Goal: Task Accomplishment & Management: Manage account settings

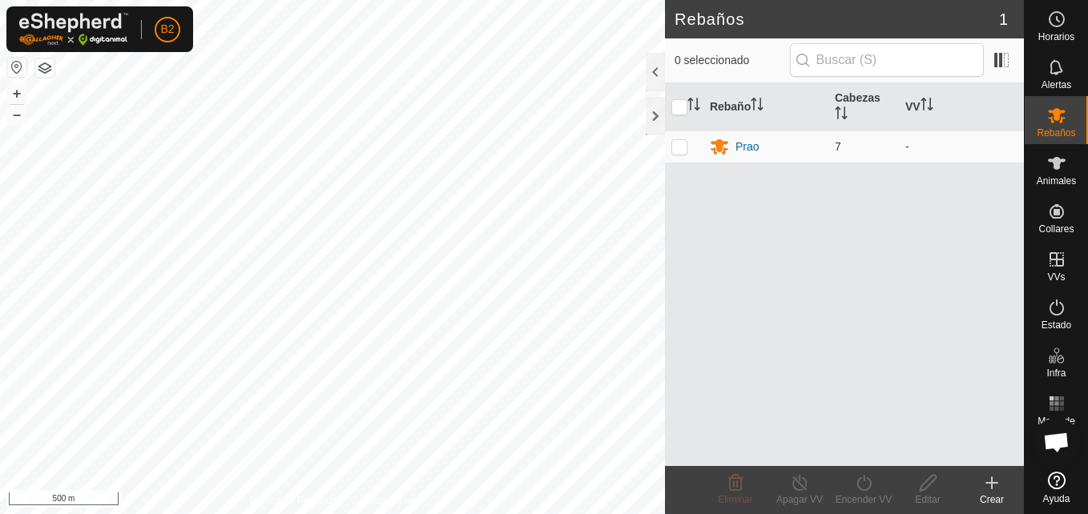
scroll to position [2017, 0]
click at [654, 75] on div at bounding box center [655, 72] width 19 height 38
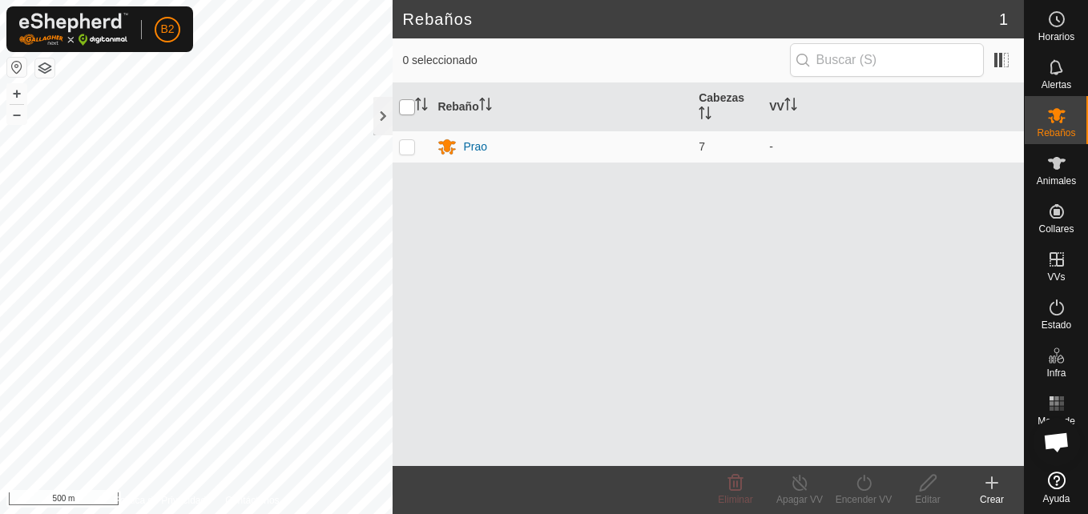
click at [403, 107] on input "checkbox" at bounding box center [407, 107] width 16 height 16
checkbox input "true"
click at [383, 122] on div at bounding box center [382, 116] width 19 height 38
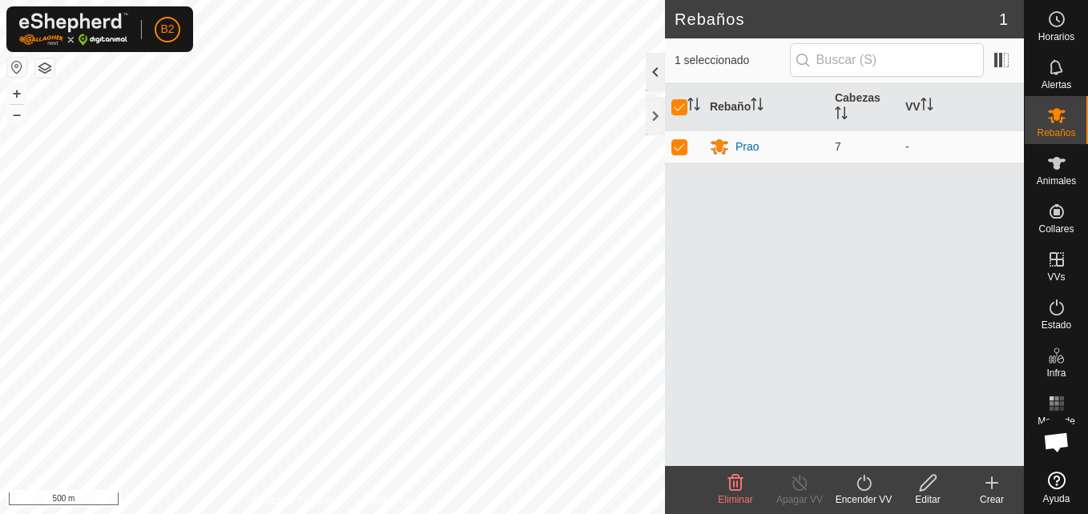
click at [650, 72] on div at bounding box center [655, 72] width 19 height 38
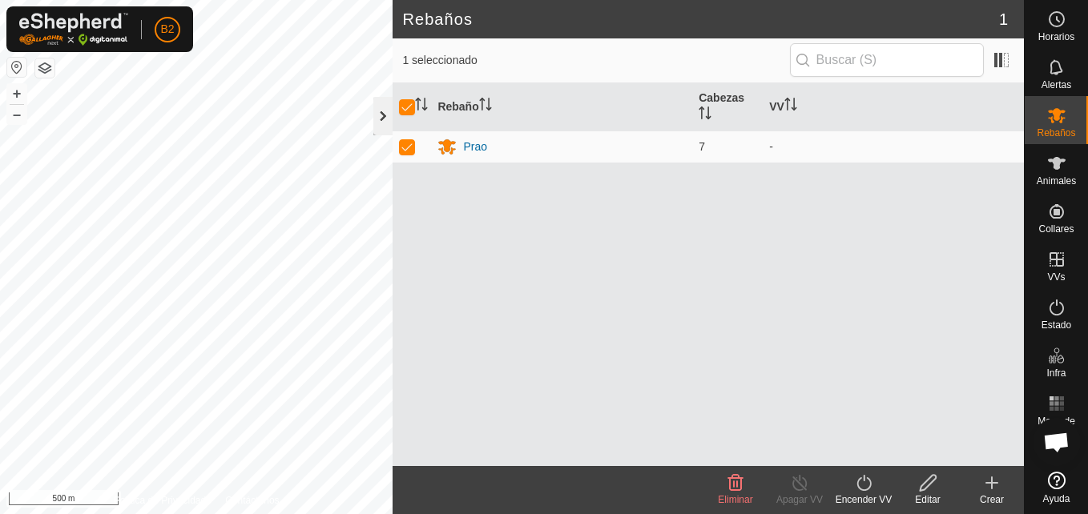
click at [378, 122] on div at bounding box center [382, 116] width 19 height 38
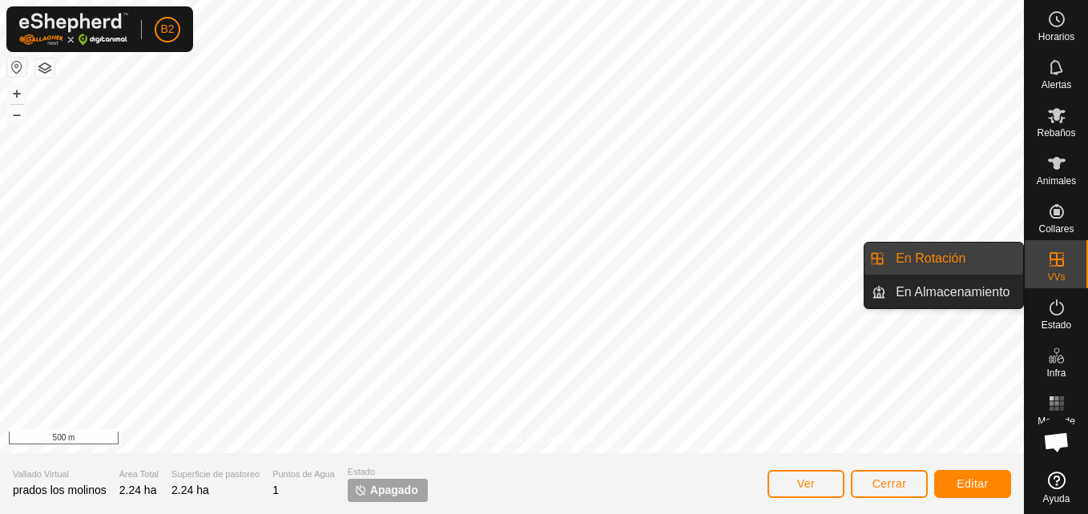
drag, startPoint x: 1031, startPoint y: 247, endPoint x: 1048, endPoint y: 260, distance: 21.1
click at [1048, 260] on icon at bounding box center [1056, 259] width 19 height 19
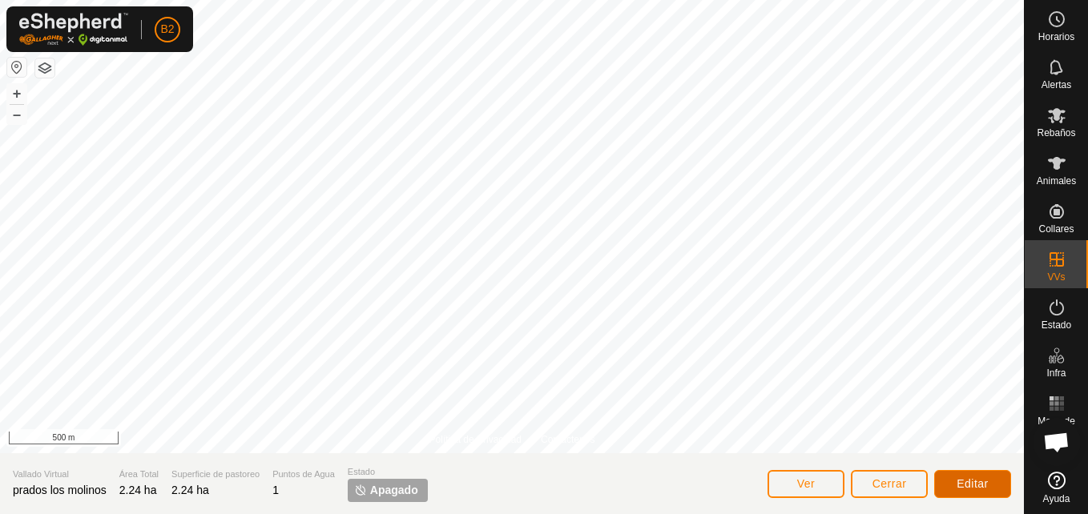
click at [990, 475] on button "Editar" at bounding box center [972, 484] width 77 height 28
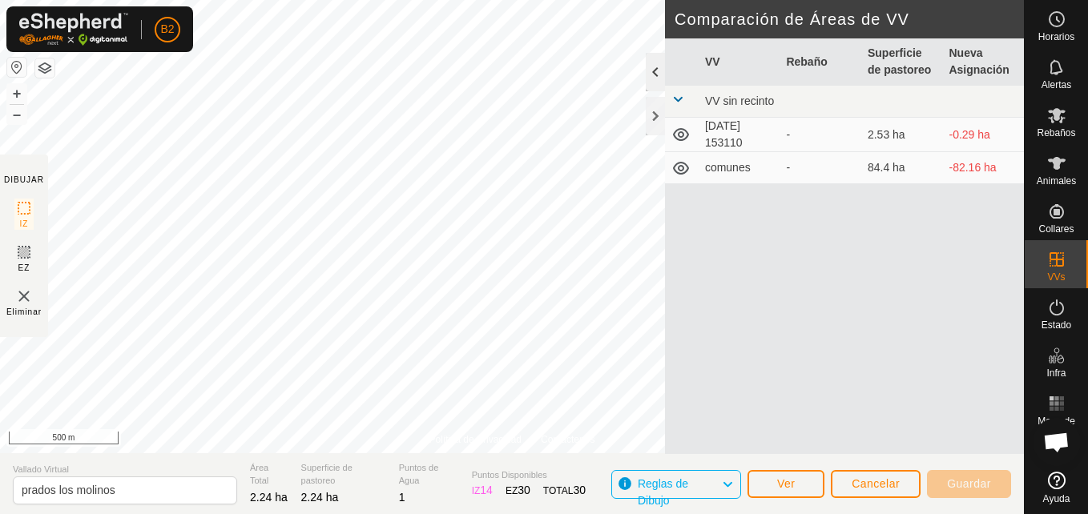
click at [660, 91] on div at bounding box center [655, 72] width 19 height 38
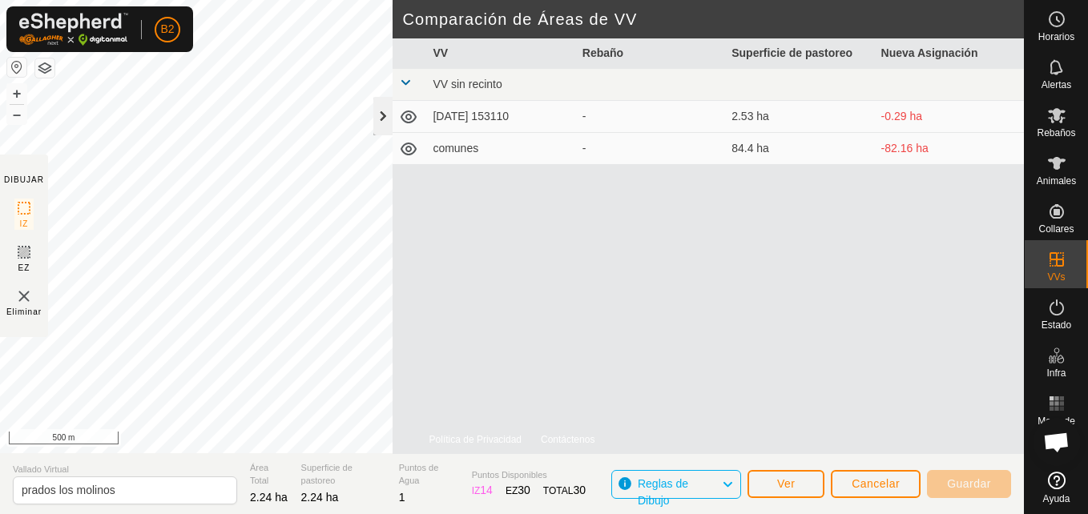
click at [382, 111] on div at bounding box center [382, 116] width 19 height 38
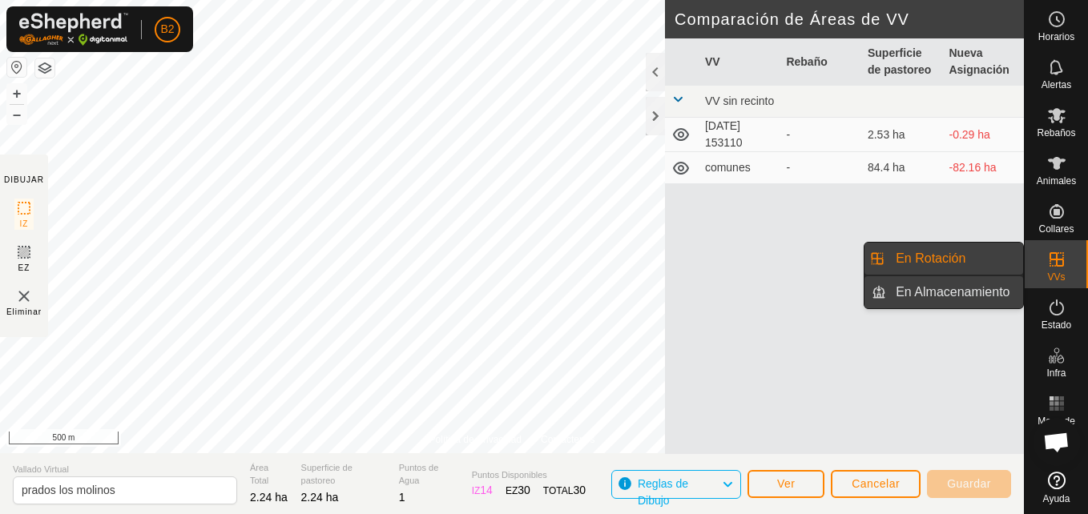
click at [1002, 292] on link "En Almacenamiento" at bounding box center [954, 292] width 137 height 32
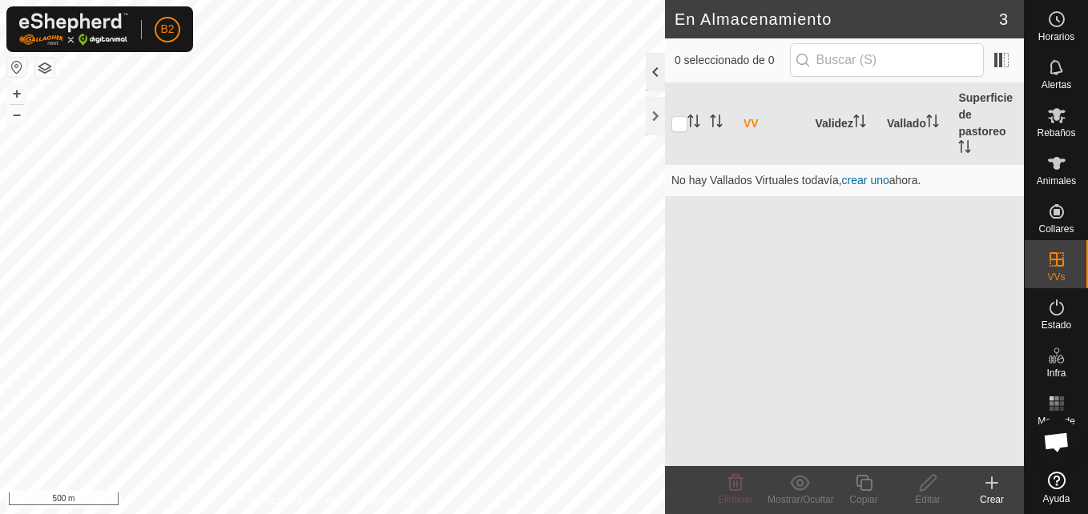
click at [657, 73] on div at bounding box center [655, 72] width 19 height 38
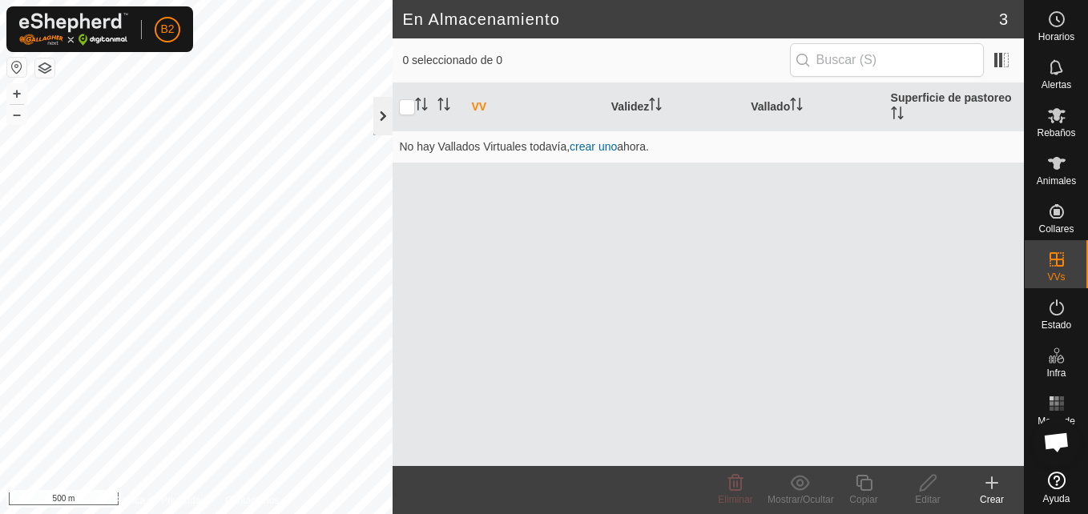
click at [377, 123] on div at bounding box center [382, 116] width 19 height 38
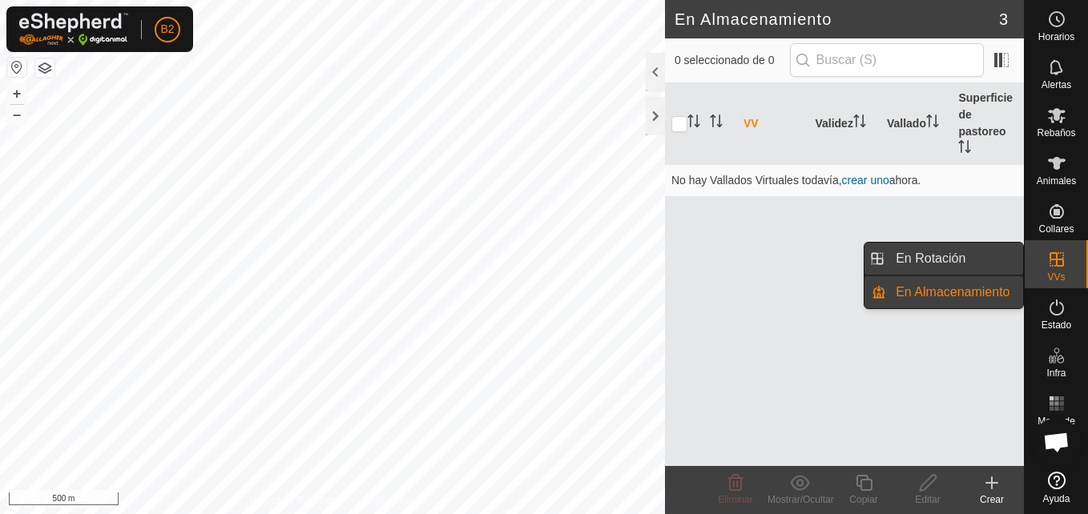
click at [984, 253] on link "En Rotación" at bounding box center [954, 259] width 137 height 32
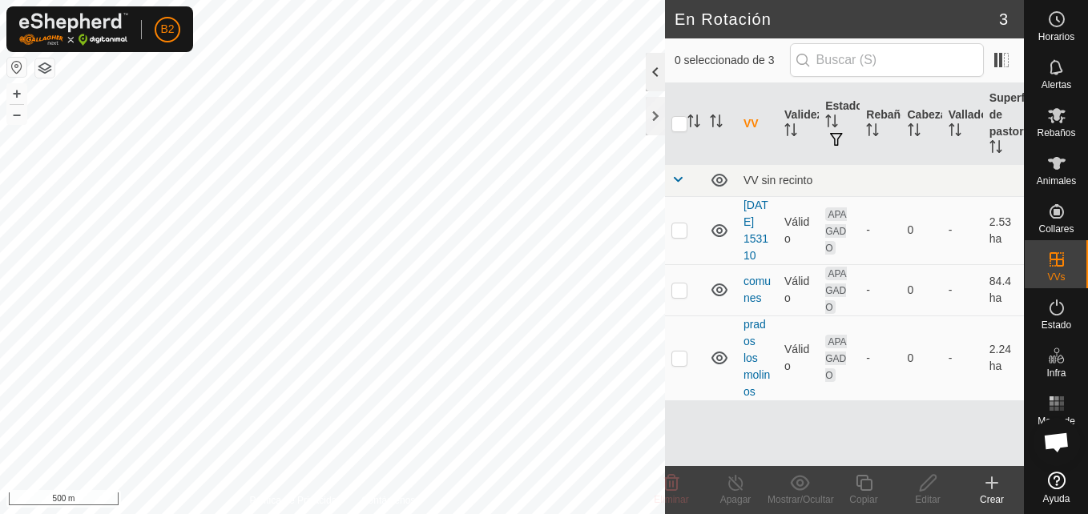
click at [646, 67] on div at bounding box center [655, 72] width 19 height 38
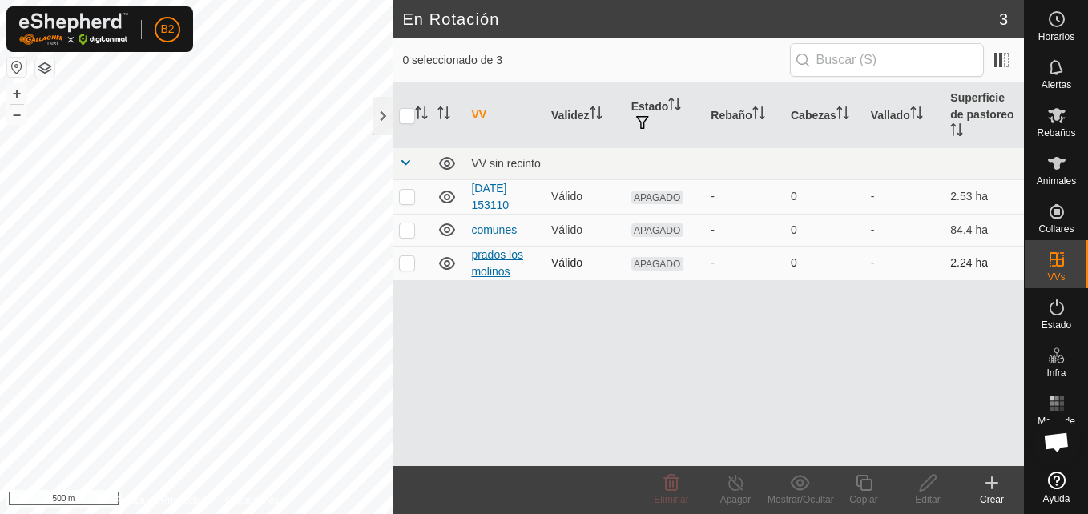
click at [500, 248] on link "prados los molinos" at bounding box center [497, 263] width 52 height 30
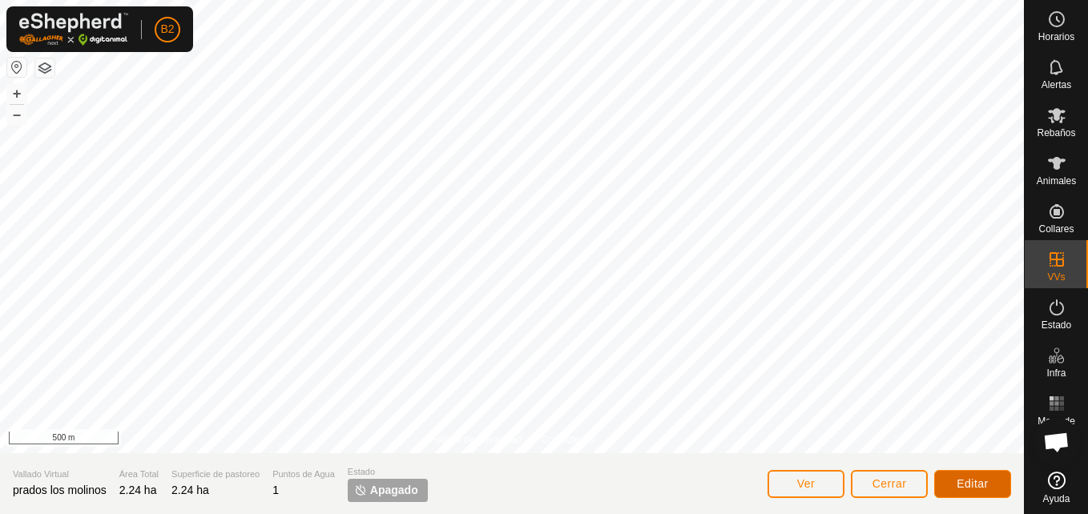
click at [982, 486] on span "Editar" at bounding box center [972, 483] width 32 height 13
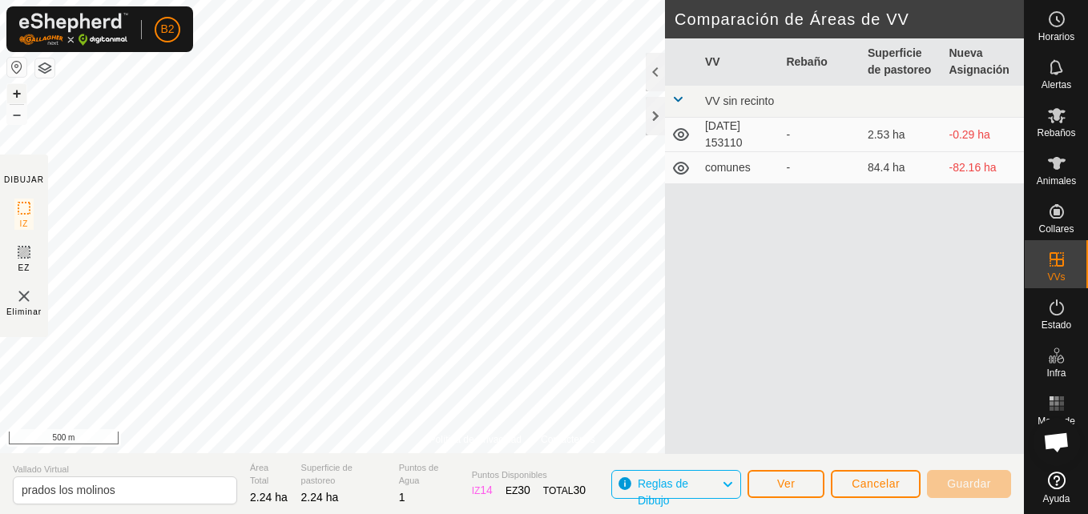
click at [12, 95] on button "+" at bounding box center [16, 93] width 19 height 19
click at [25, 115] on button "–" at bounding box center [16, 114] width 19 height 19
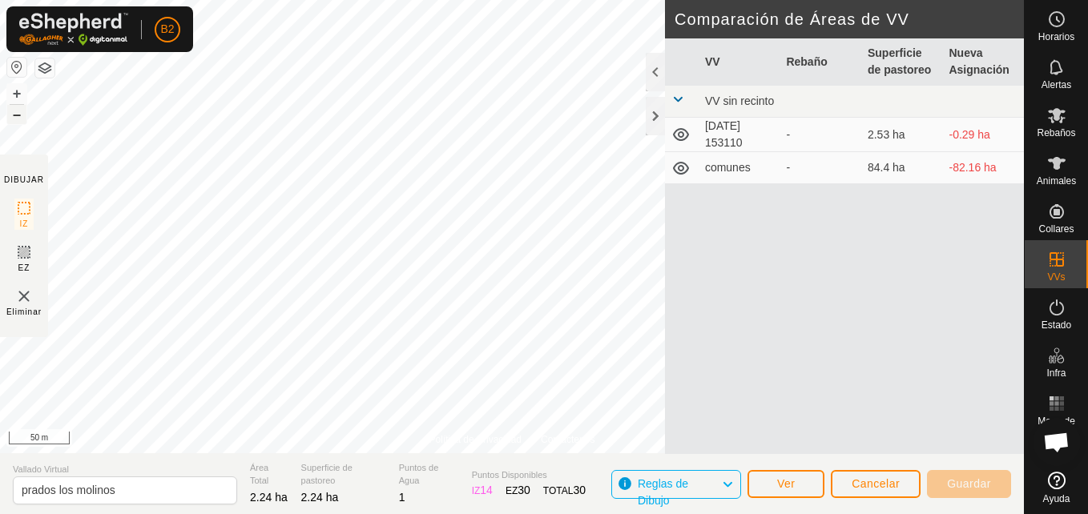
click at [25, 115] on button "–" at bounding box center [16, 114] width 19 height 19
click at [18, 88] on button "+" at bounding box center [16, 93] width 19 height 19
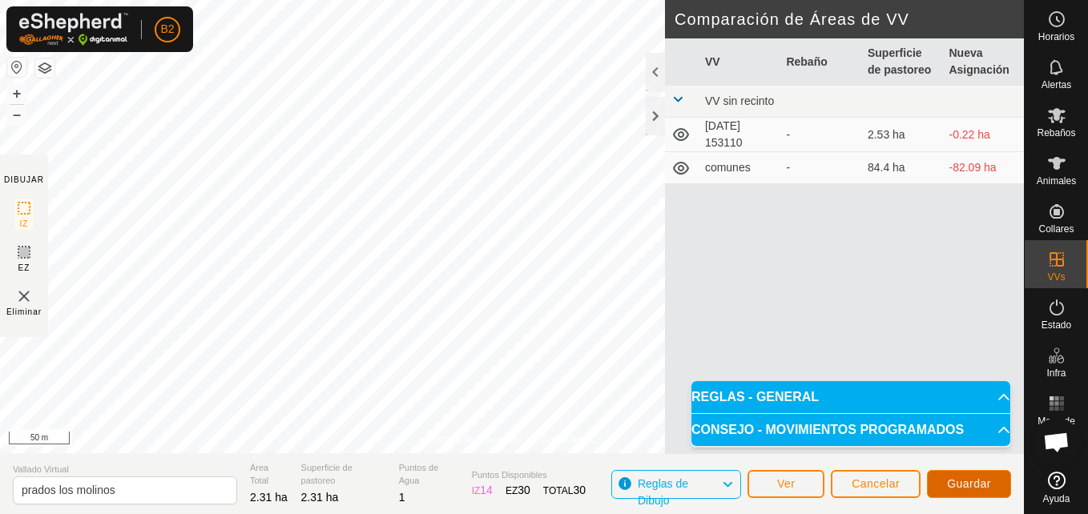
click at [952, 481] on span "Guardar" at bounding box center [969, 483] width 44 height 13
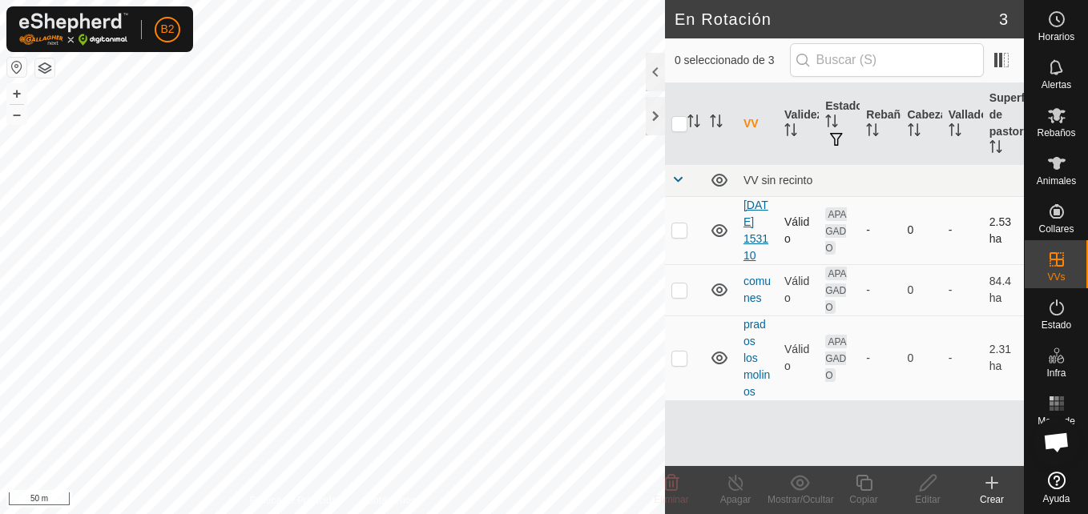
click at [747, 261] on link "[DATE] 153110" at bounding box center [755, 230] width 25 height 63
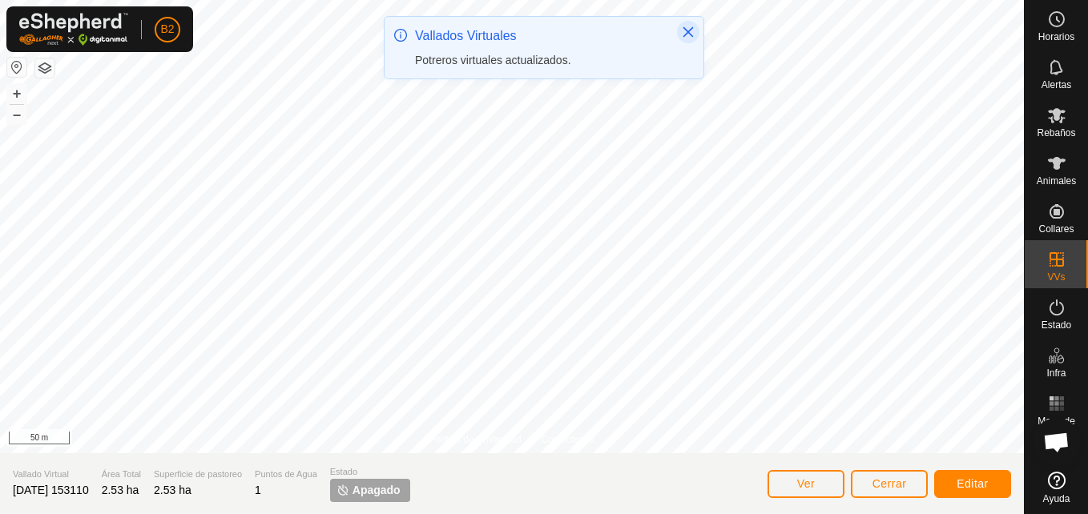
click at [689, 30] on icon "Close" at bounding box center [688, 32] width 10 height 10
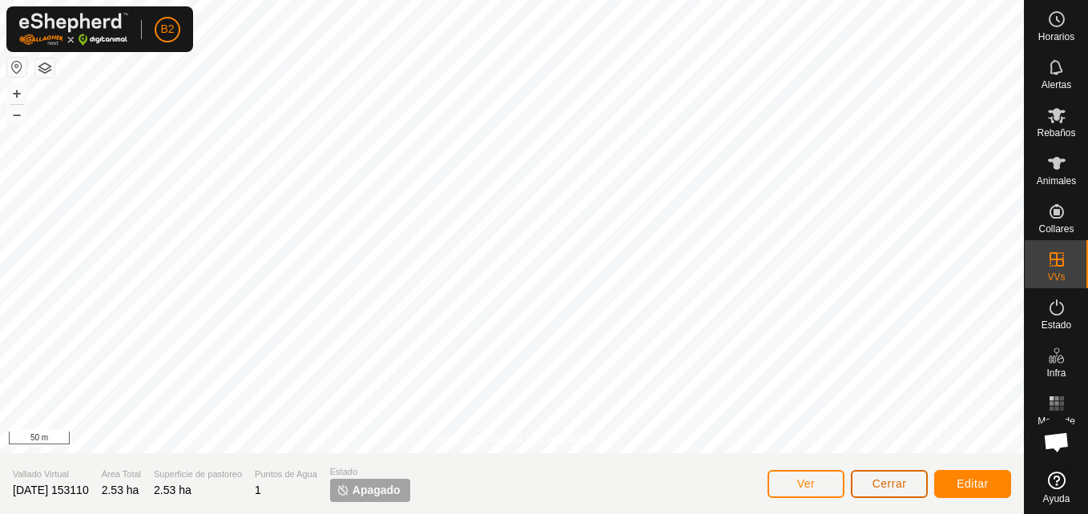
click at [870, 484] on button "Cerrar" at bounding box center [889, 484] width 77 height 28
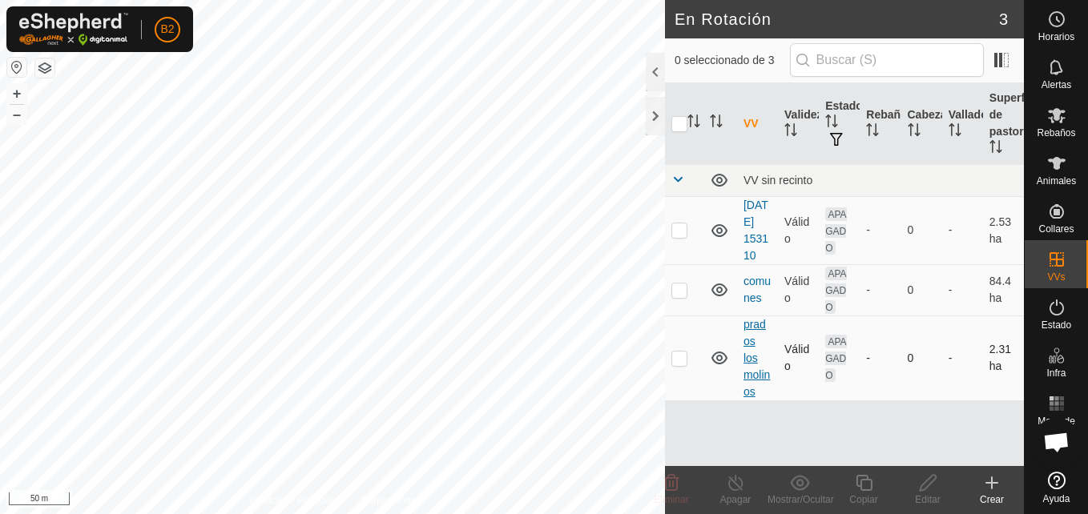
click at [751, 375] on link "prados los molinos" at bounding box center [756, 358] width 26 height 80
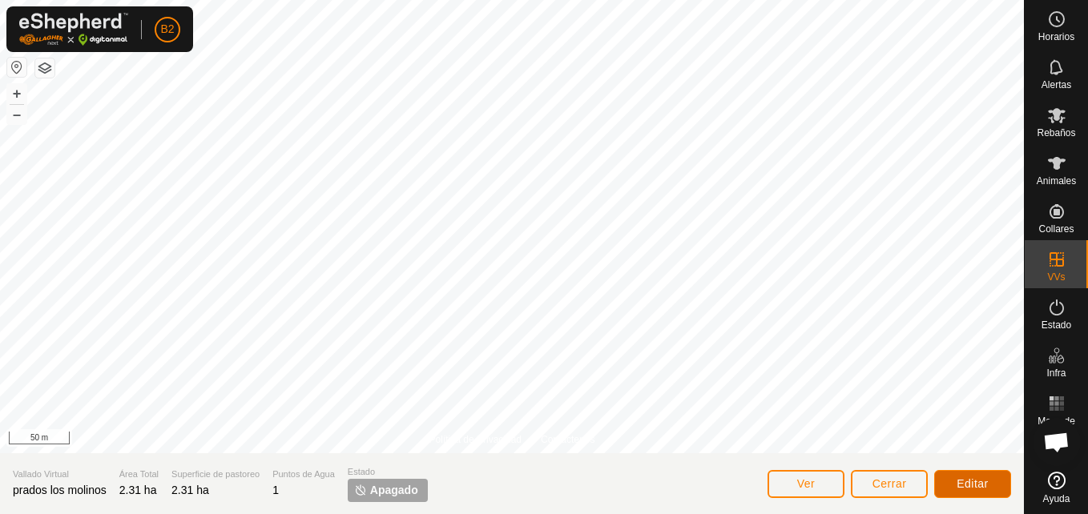
click at [946, 479] on button "Editar" at bounding box center [972, 484] width 77 height 28
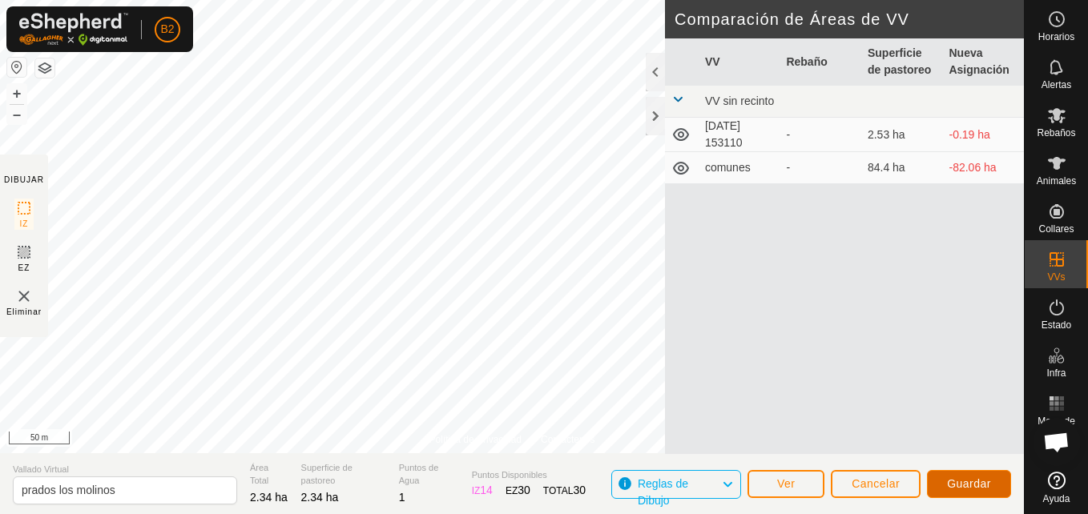
click at [968, 478] on span "Guardar" at bounding box center [969, 483] width 44 height 13
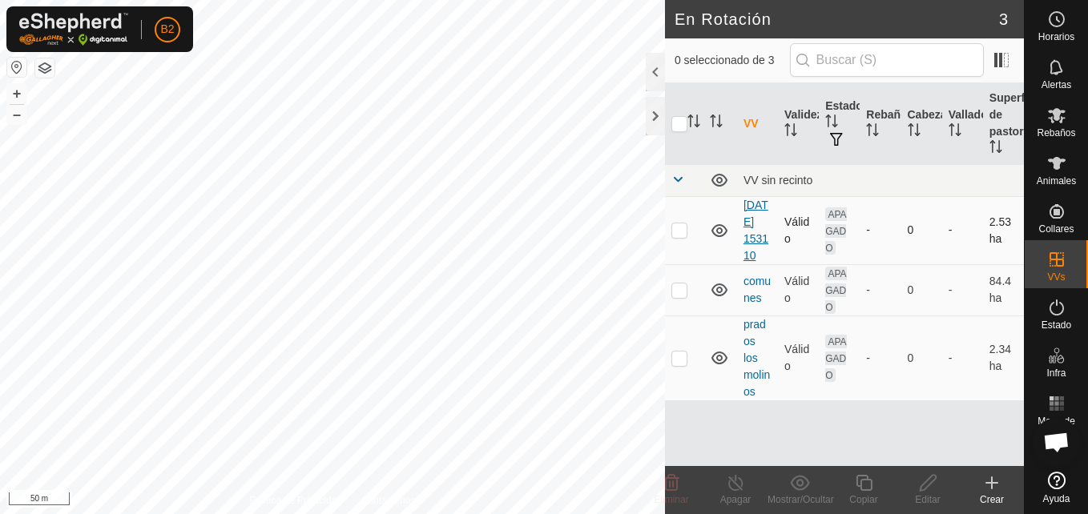
click at [751, 256] on link "[DATE] 153110" at bounding box center [755, 230] width 25 height 63
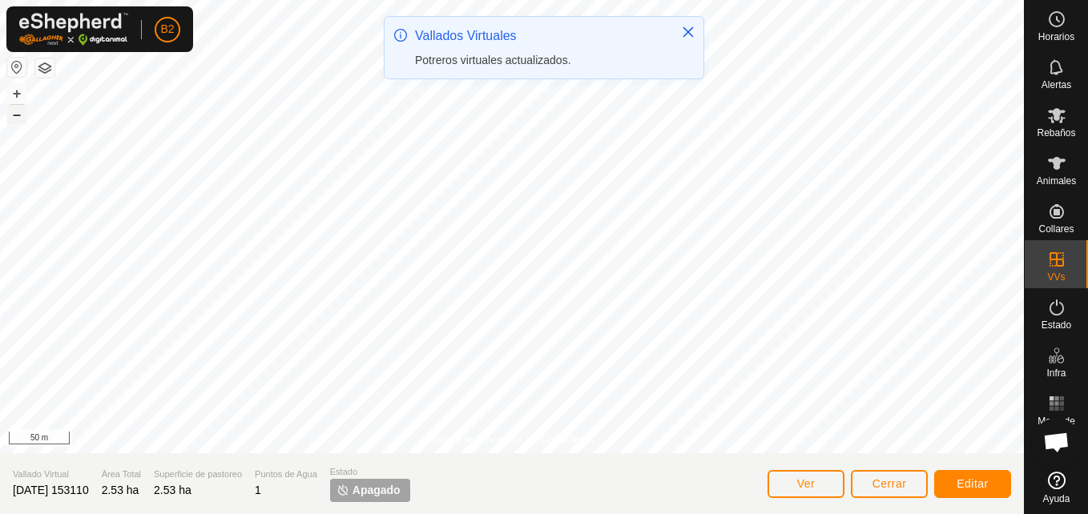
click at [14, 113] on button "–" at bounding box center [16, 114] width 19 height 19
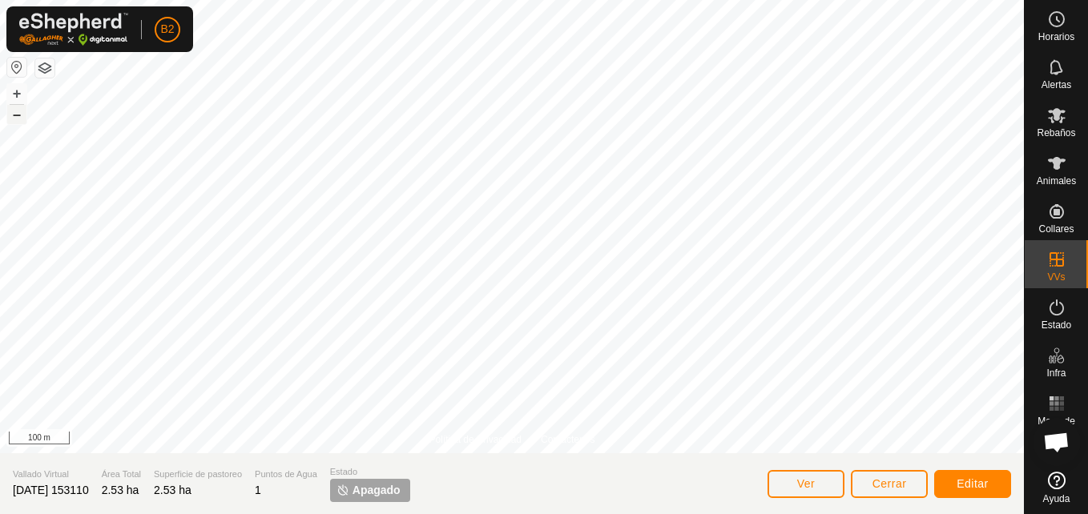
click at [14, 113] on button "–" at bounding box center [16, 114] width 19 height 19
click at [21, 97] on button "+" at bounding box center [16, 93] width 19 height 19
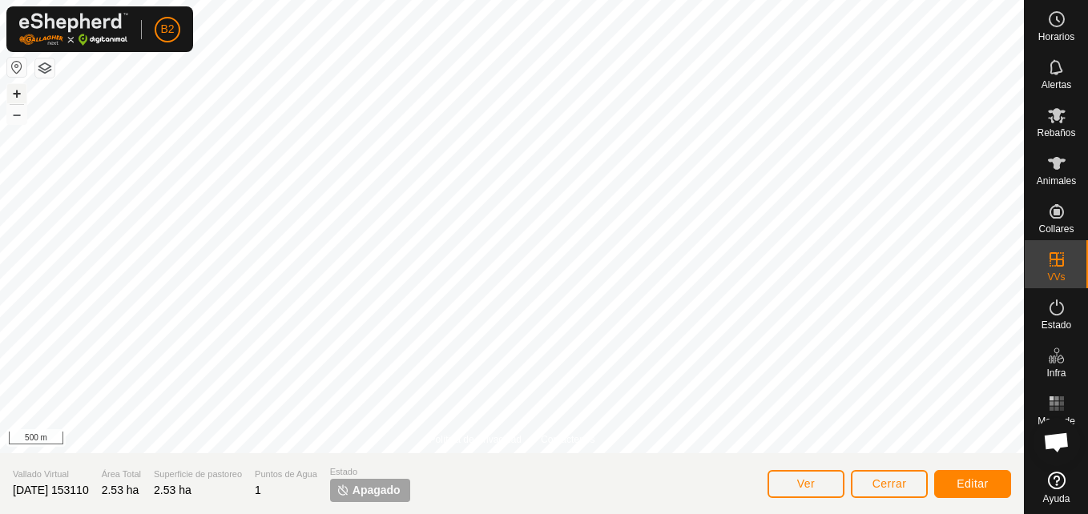
click at [21, 97] on button "+" at bounding box center [16, 93] width 19 height 19
click at [990, 0] on html "B2 Horarios Alertas Rebaños Animales Collares VVs Estado Infra Mapa de Calor Ay…" at bounding box center [544, 257] width 1088 height 514
click at [775, 0] on html "B2 Horarios Alertas Rebaños Animales Collares VVs Estado Infra Mapa de Calor Ay…" at bounding box center [544, 257] width 1088 height 514
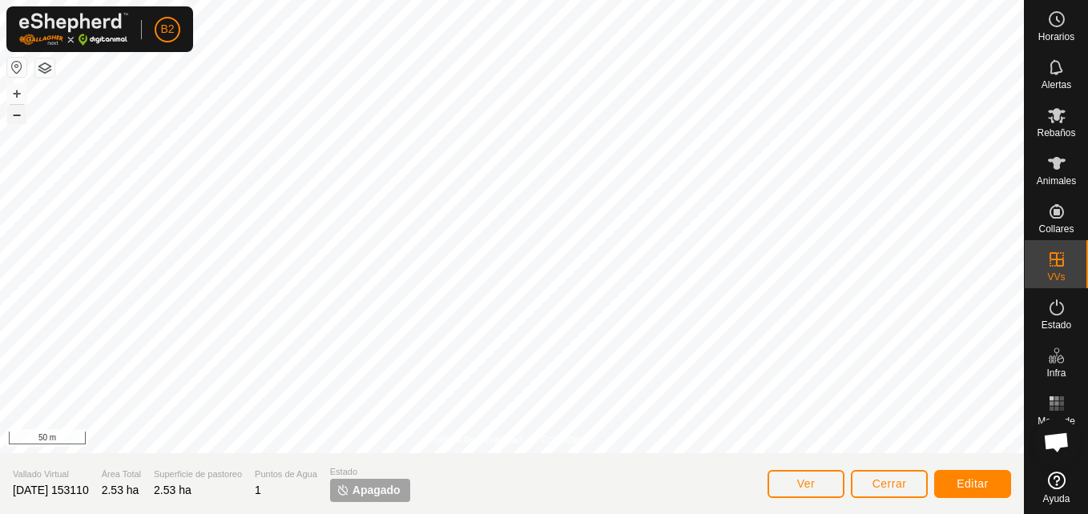
click at [13, 117] on button "–" at bounding box center [16, 114] width 19 height 19
click at [14, 94] on button "+" at bounding box center [16, 93] width 19 height 19
click at [1057, 174] on es-animals-svg-icon at bounding box center [1056, 164] width 29 height 26
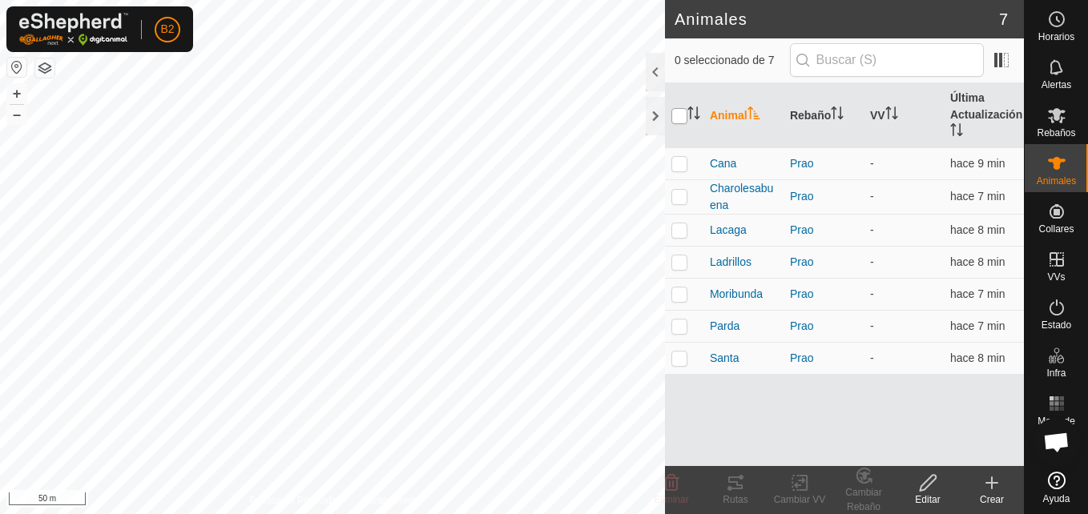
click at [677, 123] on input "checkbox" at bounding box center [679, 116] width 16 height 16
checkbox input "true"
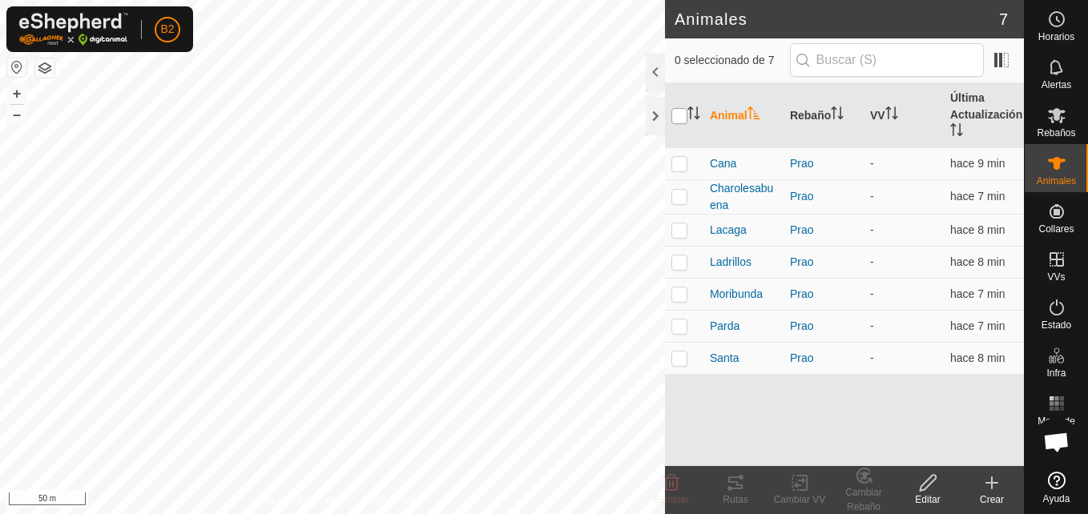
checkbox input "true"
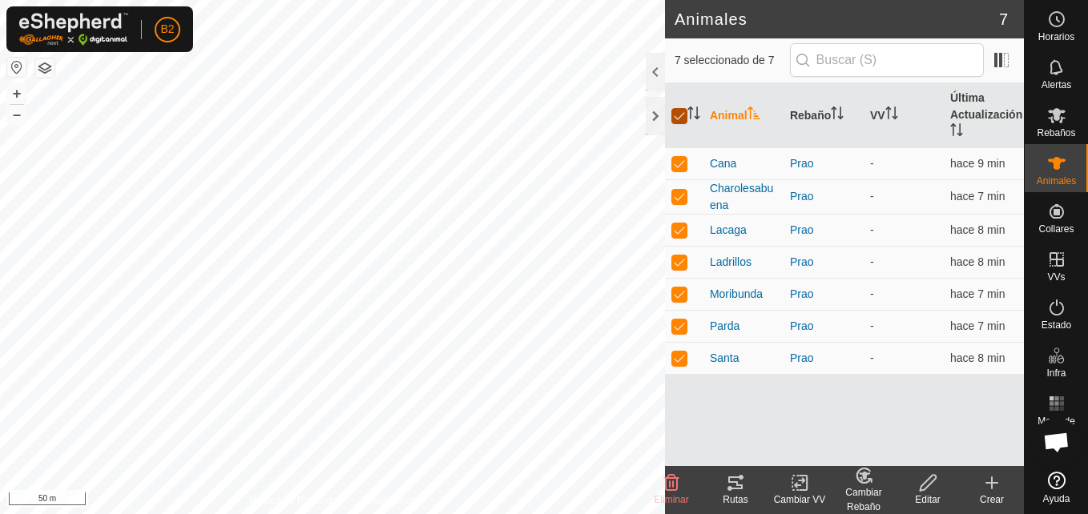
click at [677, 123] on input "checkbox" at bounding box center [679, 116] width 16 height 16
checkbox input "false"
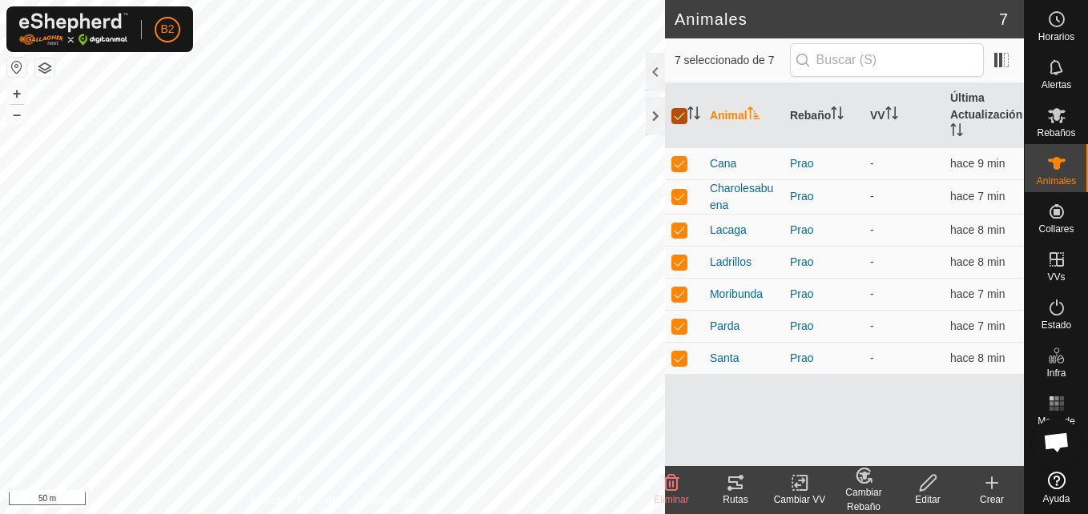
checkbox input "false"
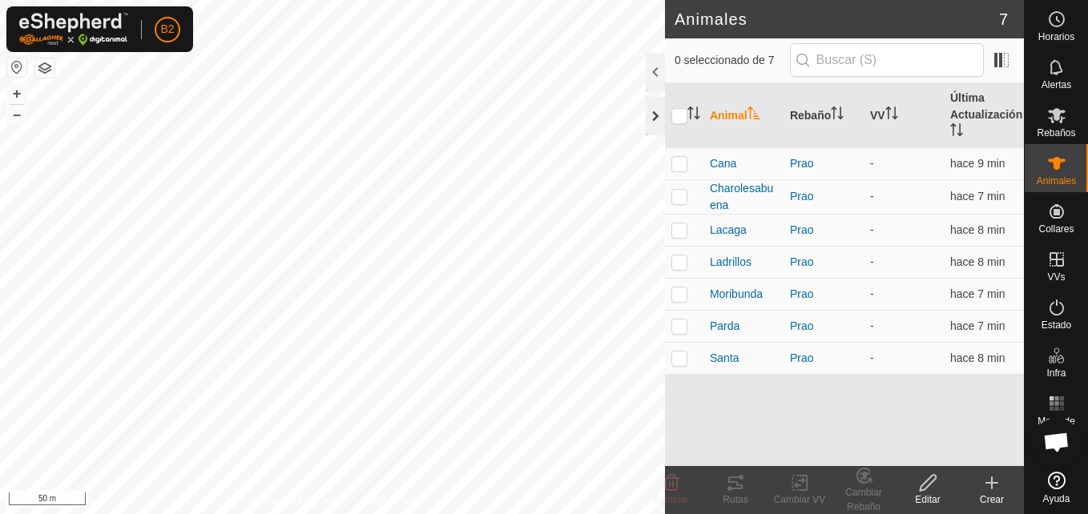
click at [654, 125] on div at bounding box center [655, 116] width 19 height 38
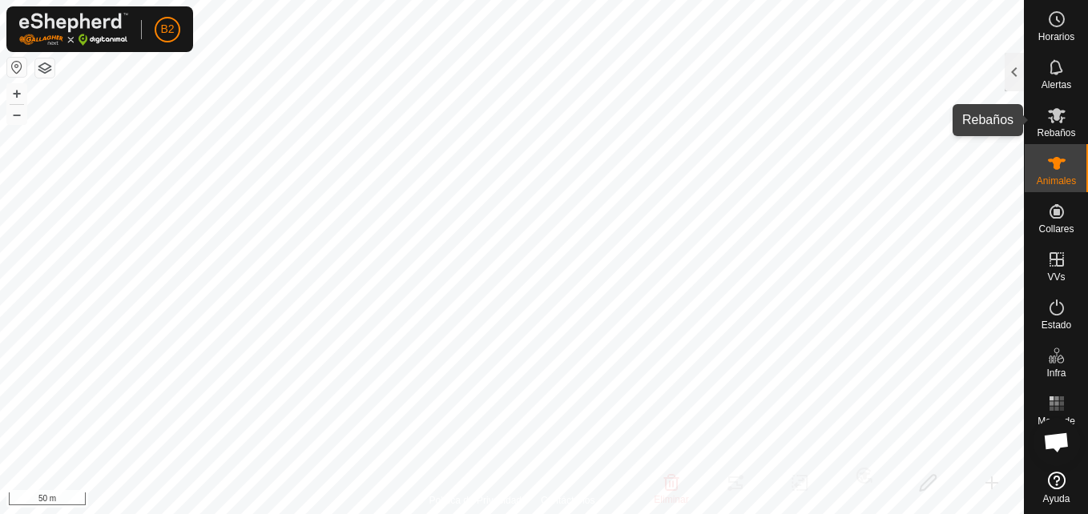
click at [1049, 121] on icon at bounding box center [1056, 115] width 19 height 19
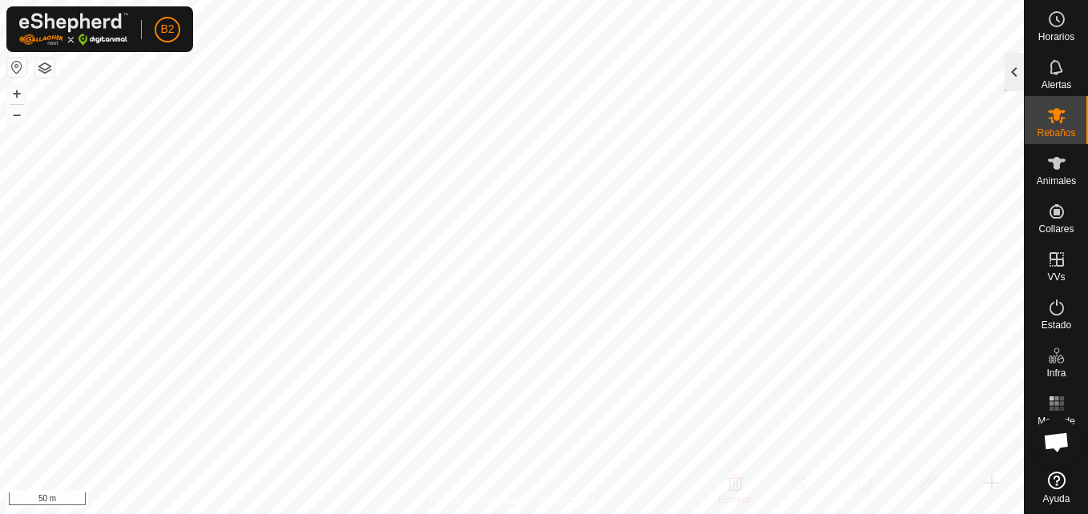
click at [1009, 85] on div at bounding box center [1014, 72] width 19 height 38
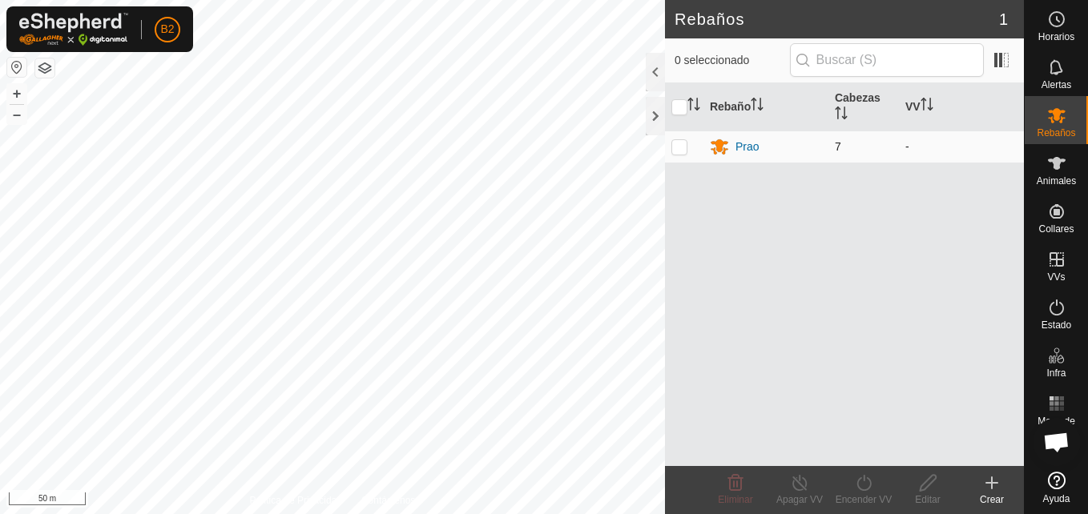
click at [678, 149] on p-checkbox at bounding box center [679, 146] width 16 height 13
checkbox input "true"
click at [936, 490] on icon at bounding box center [928, 482] width 20 height 19
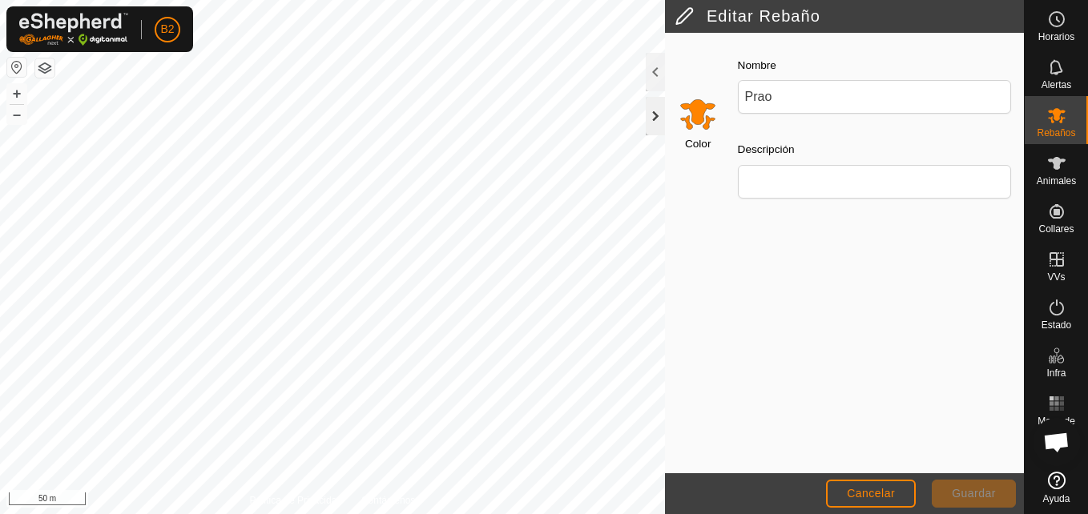
click at [657, 115] on div at bounding box center [655, 116] width 19 height 38
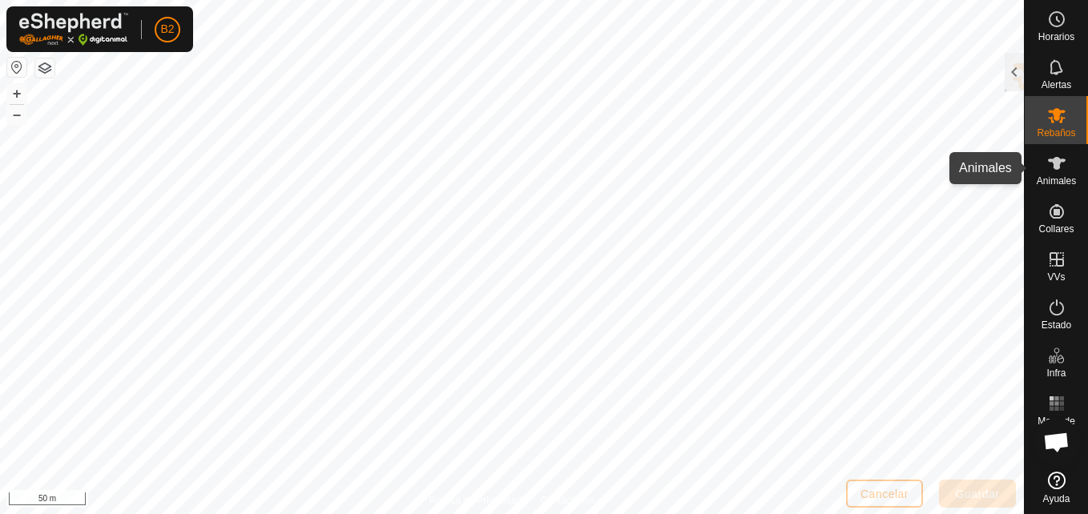
click at [1045, 171] on es-animals-svg-icon at bounding box center [1056, 164] width 29 height 26
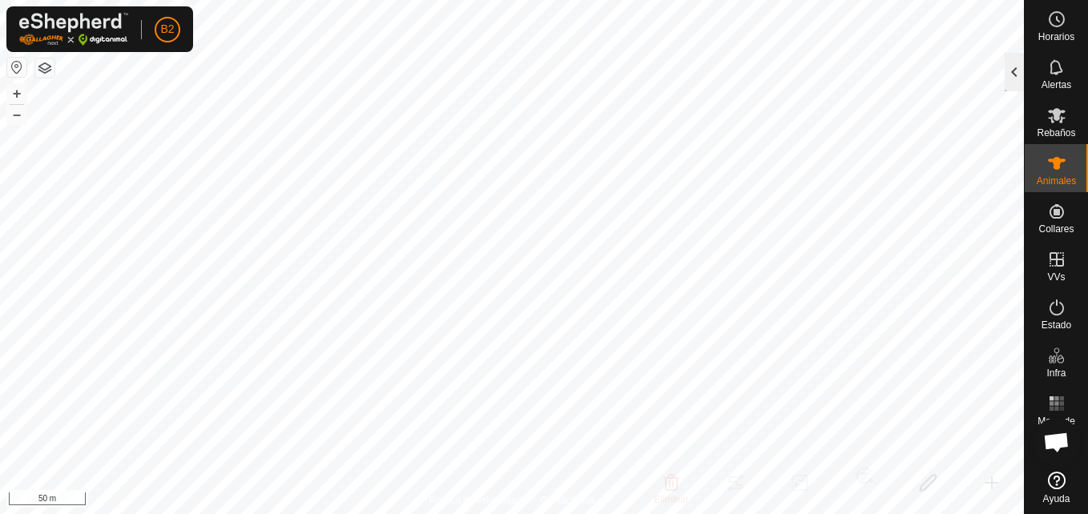
click at [1013, 83] on div at bounding box center [1014, 72] width 19 height 38
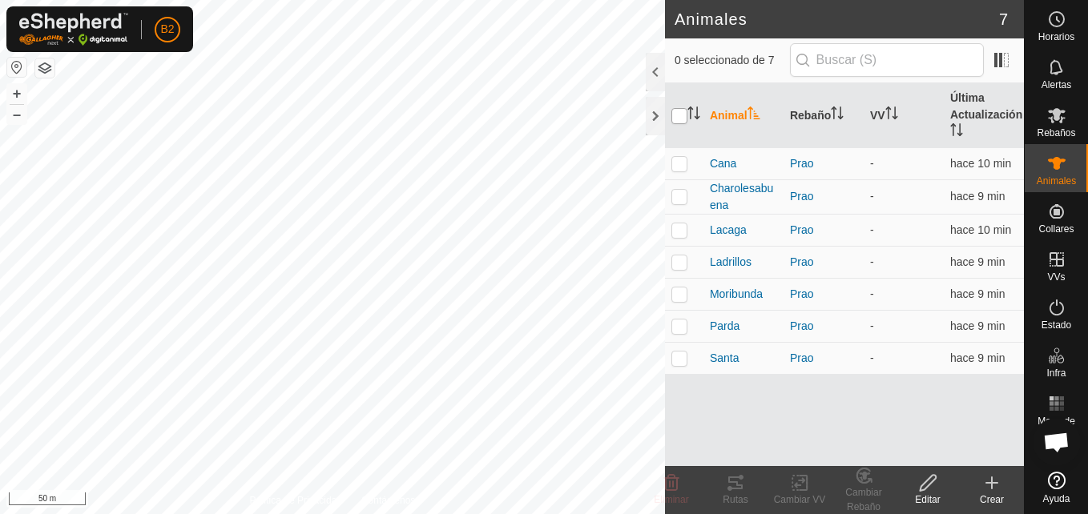
click at [677, 121] on input "checkbox" at bounding box center [679, 116] width 16 height 16
checkbox input "true"
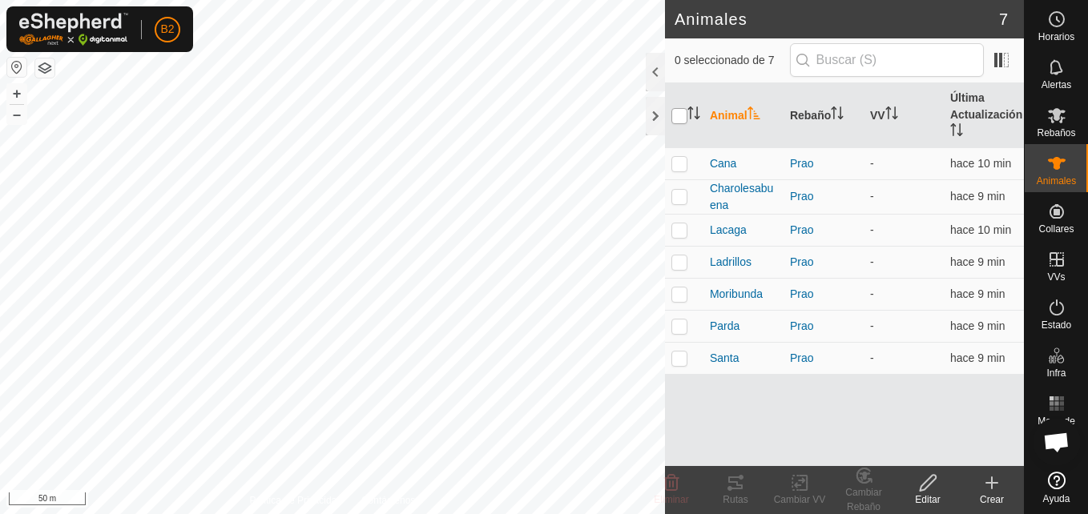
checkbox input "true"
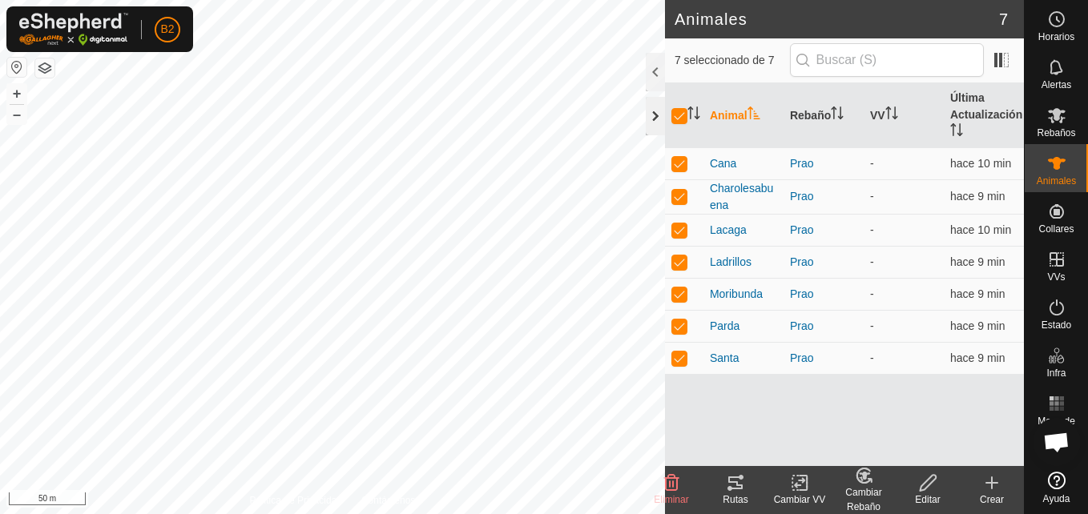
click at [658, 122] on div at bounding box center [655, 116] width 19 height 38
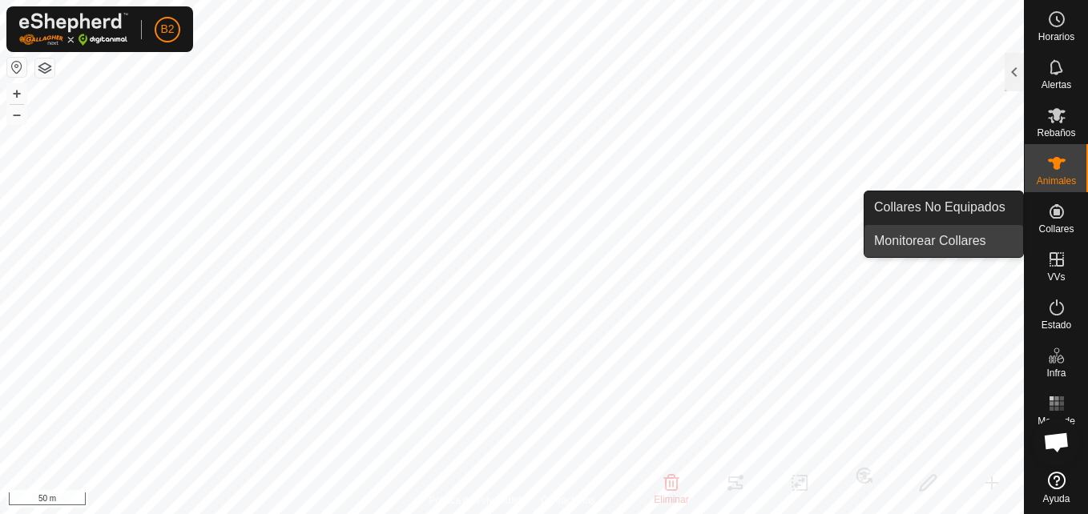
click at [969, 241] on link "Monitorear Collares" at bounding box center [943, 241] width 159 height 32
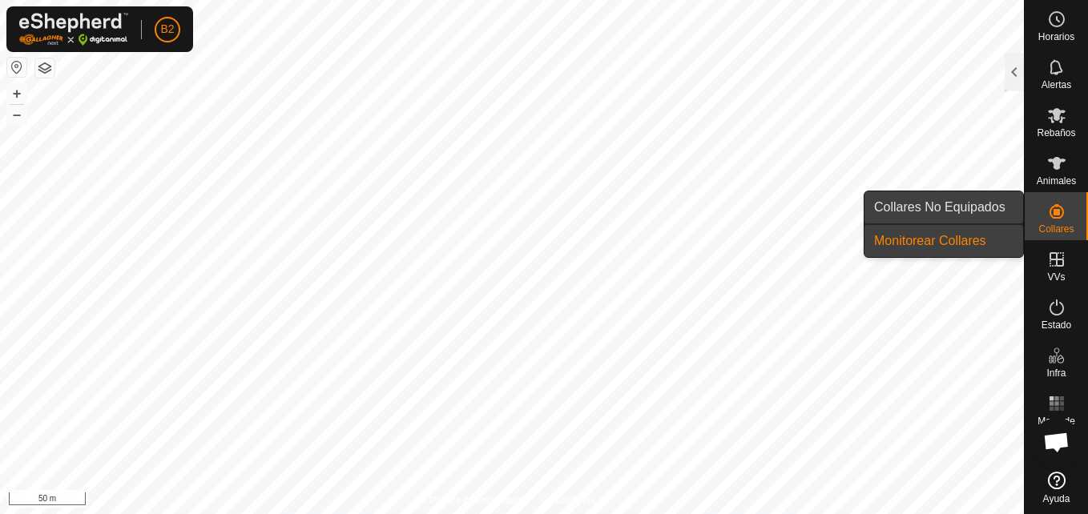
click at [979, 207] on link "Collares No Equipados" at bounding box center [943, 207] width 159 height 32
click at [981, 240] on link "Monitorear Collares" at bounding box center [943, 241] width 159 height 32
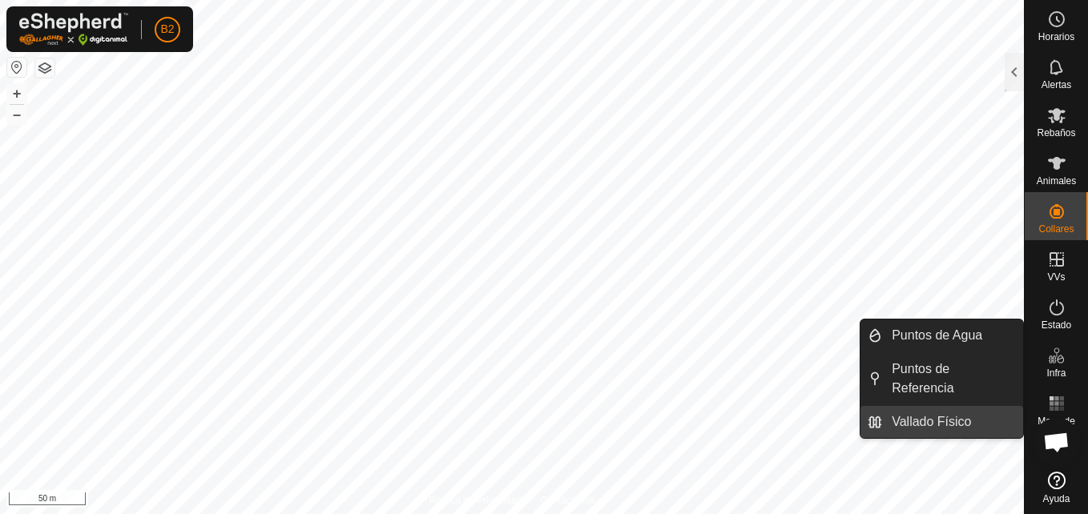
click at [979, 406] on link "Vallado Físico" at bounding box center [952, 422] width 141 height 32
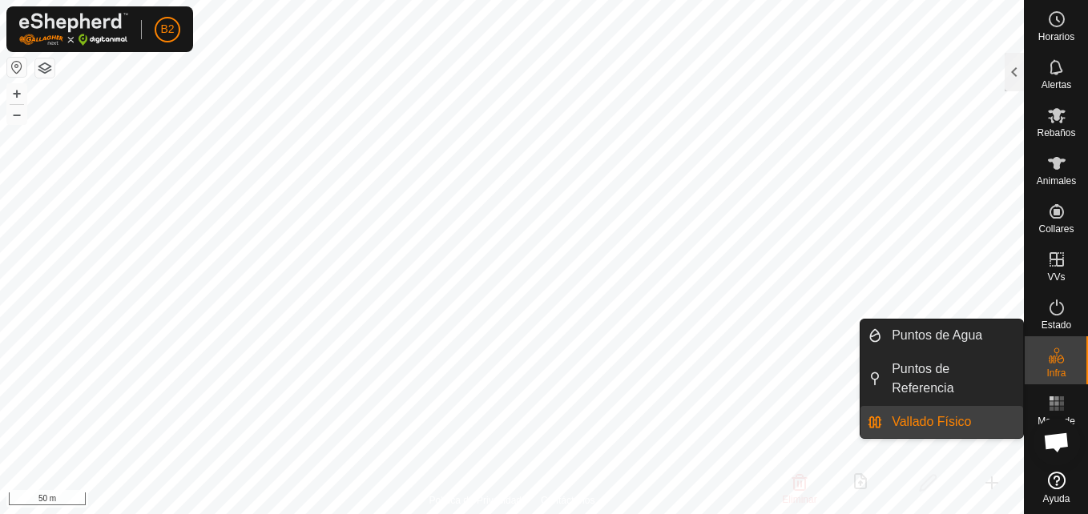
click at [979, 406] on link "Vallado Físico" at bounding box center [952, 422] width 141 height 32
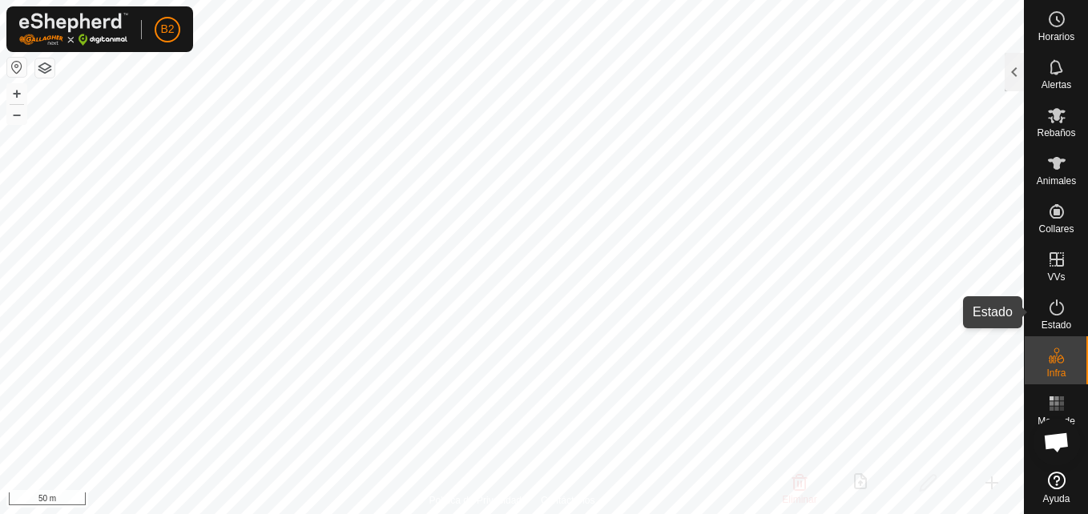
click at [1053, 324] on span "Estado" at bounding box center [1056, 325] width 30 height 10
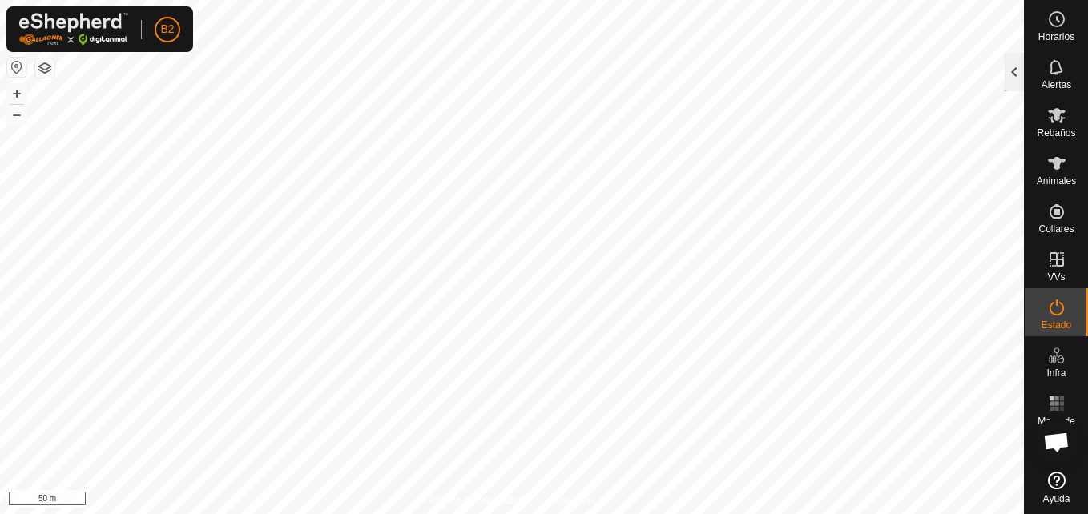
click at [1014, 79] on div at bounding box center [1014, 72] width 19 height 38
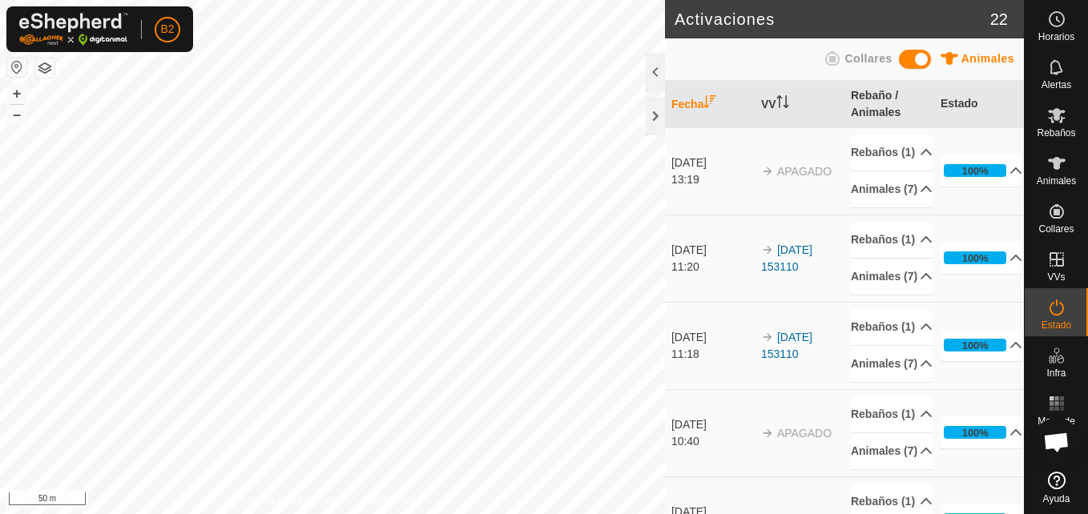
click at [908, 59] on span at bounding box center [915, 59] width 32 height 19
click at [653, 114] on div at bounding box center [655, 116] width 19 height 38
